Goal: Find specific page/section: Find specific page/section

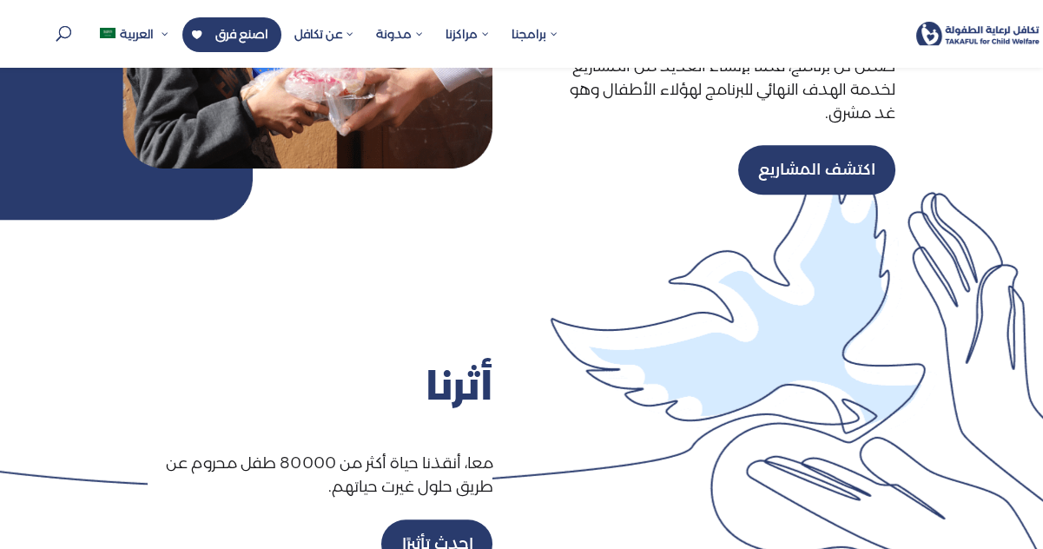
scroll to position [2355, 0]
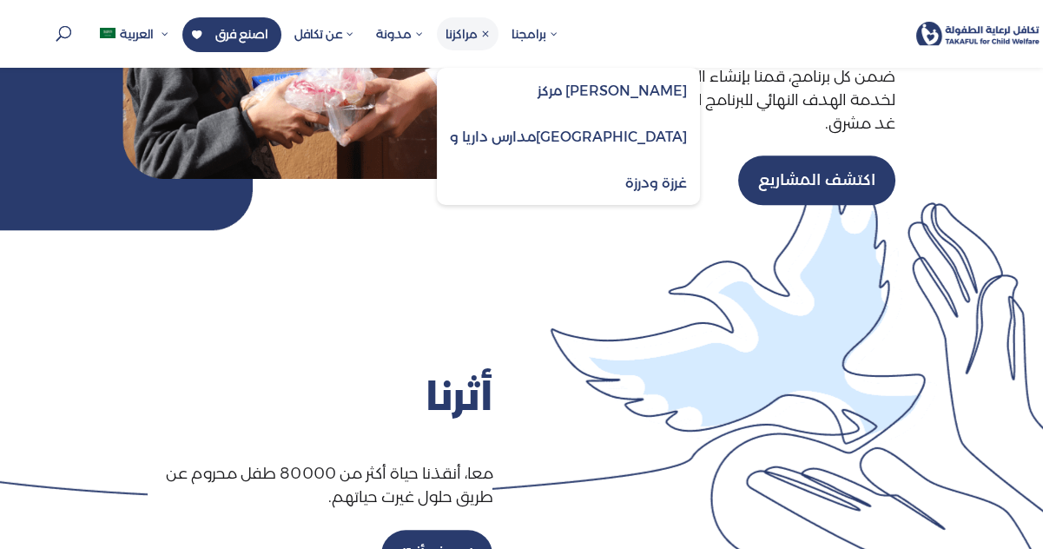
click at [625, 188] on span "غرزة ودرزة" at bounding box center [656, 183] width 62 height 16
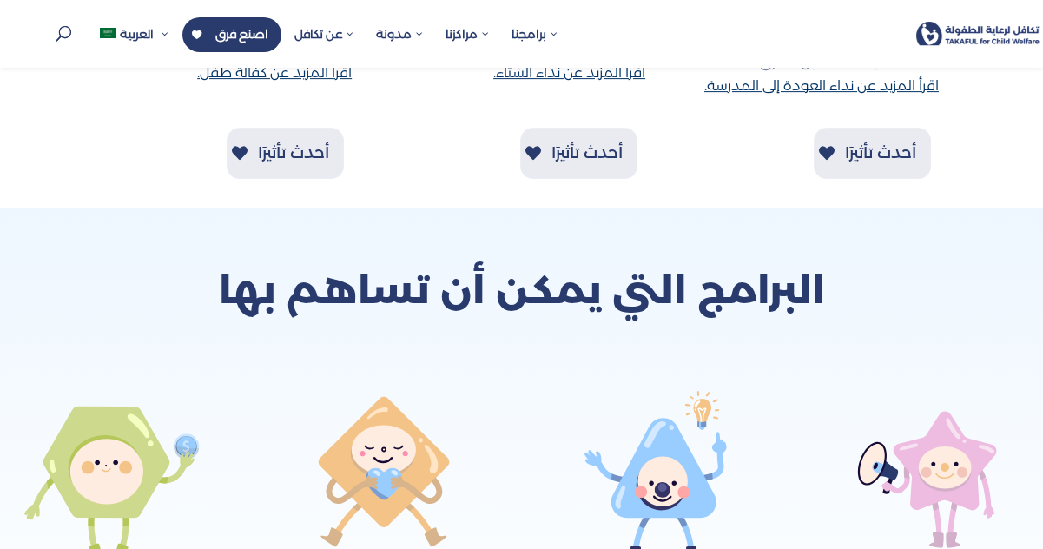
scroll to position [974, 0]
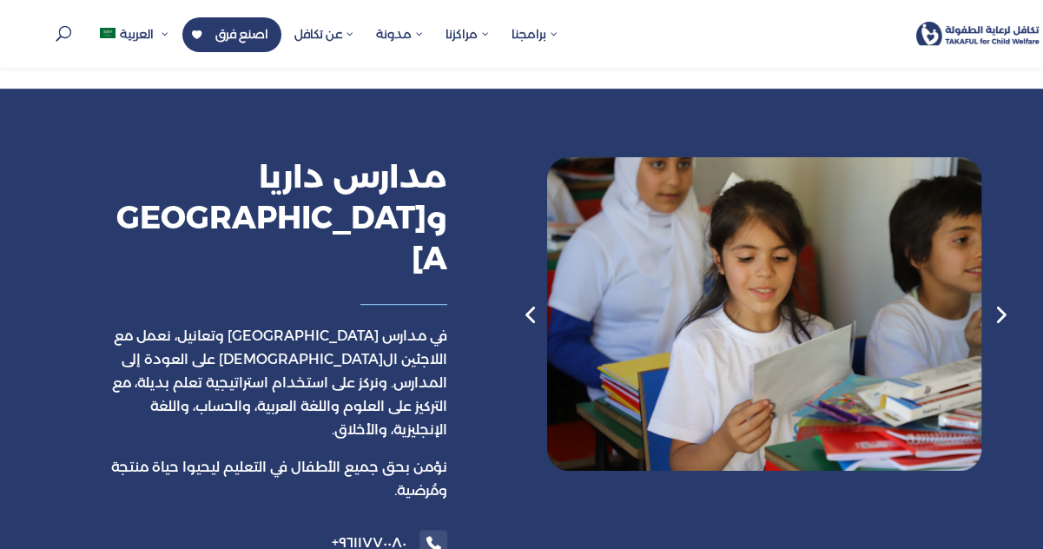
scroll to position [1418, 0]
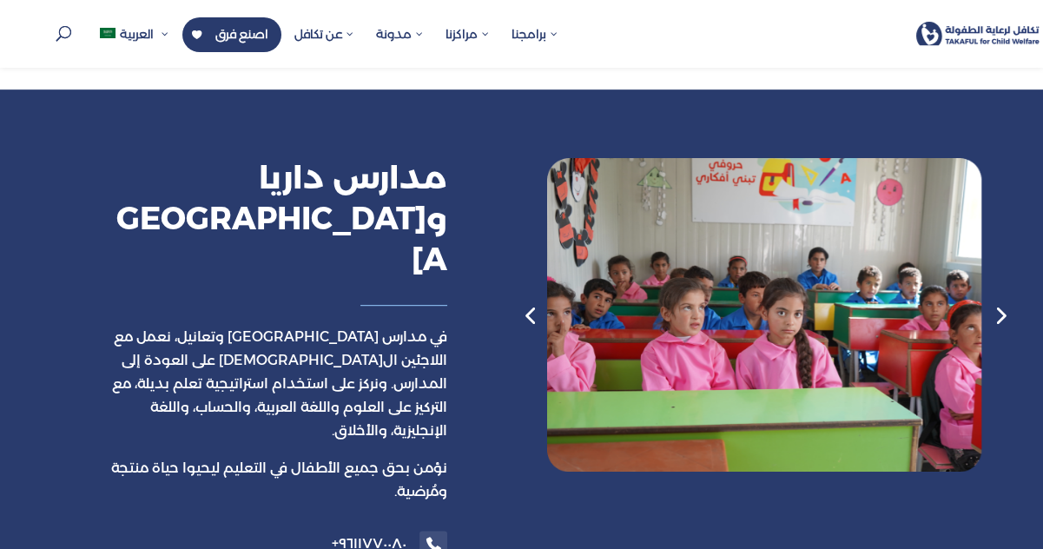
click at [177, 491] on div "مدارس داريا وتعنايل في مدارس داريا وتعانيل، نعمل مع اللاجئين السوريين على العود…" at bounding box center [273, 376] width 363 height 491
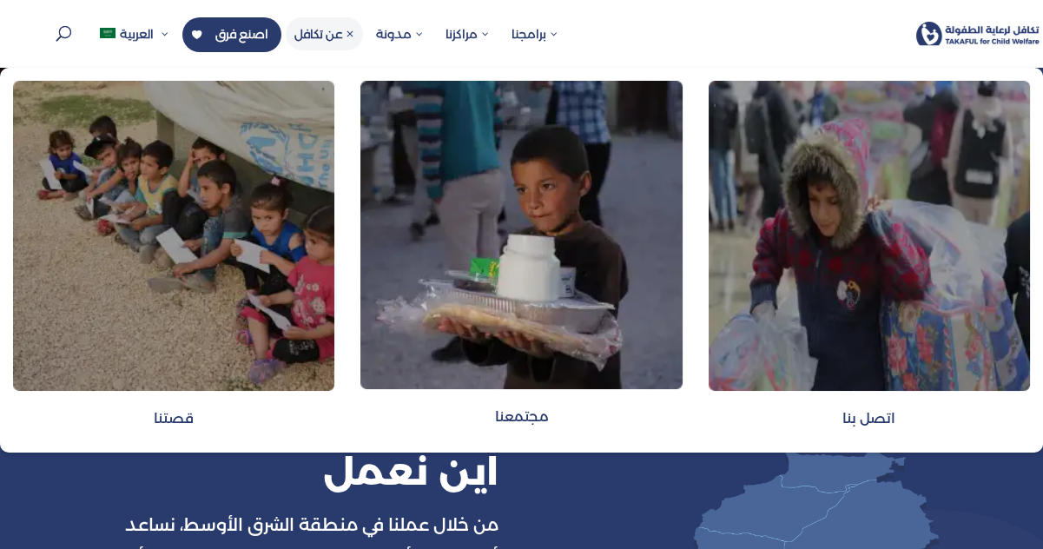
scroll to position [0, 0]
